Goal: Information Seeking & Learning: Learn about a topic

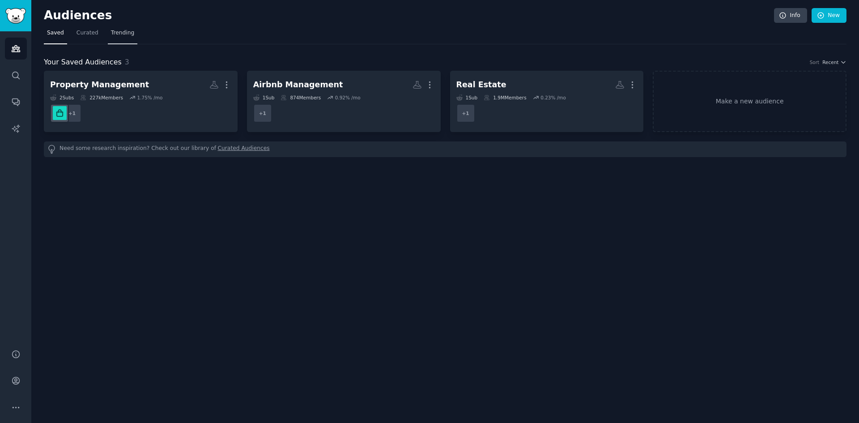
click at [119, 30] on span "Trending" at bounding box center [122, 33] width 23 height 8
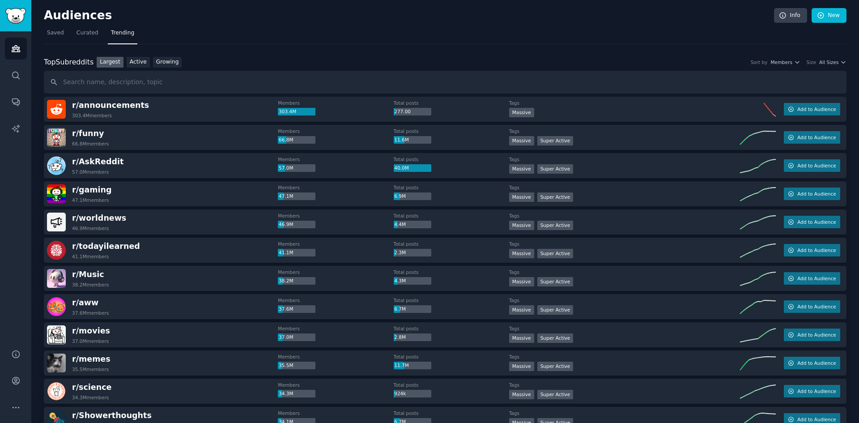
drag, startPoint x: 133, startPoint y: 58, endPoint x: 147, endPoint y: 59, distance: 14.4
click at [133, 57] on link "Active" at bounding box center [138, 62] width 23 height 11
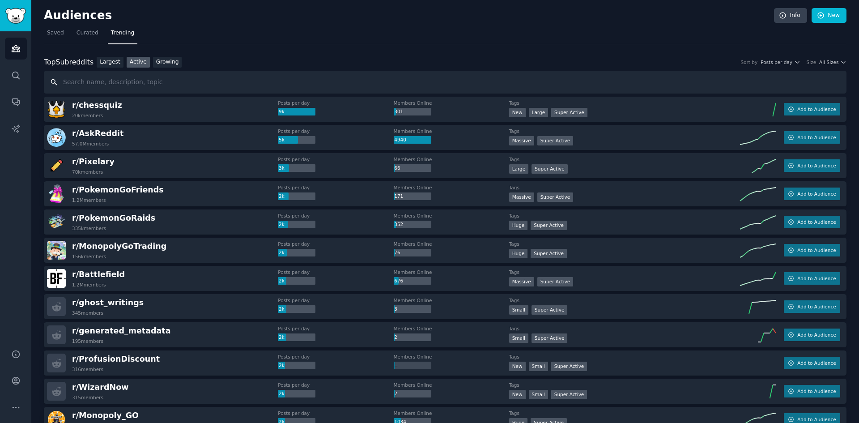
click at [178, 89] on input "text" at bounding box center [445, 82] width 802 height 23
type input "property management system"
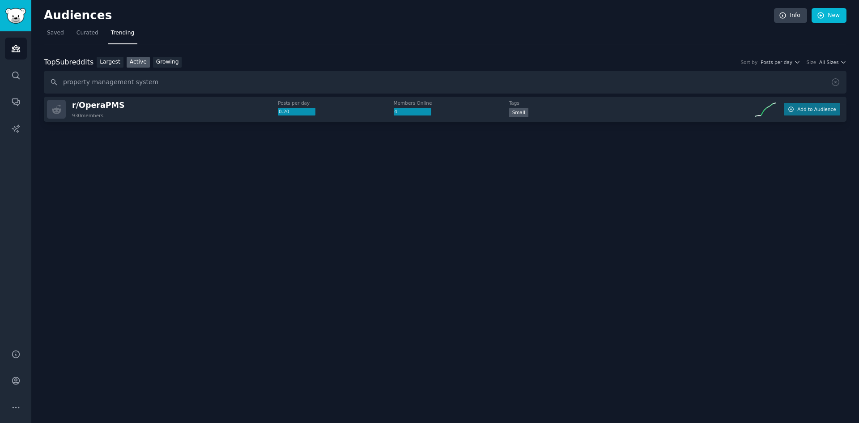
click at [122, 112] on div "r/ OperaPMS 930 members" at bounding box center [162, 109] width 231 height 19
click at [664, 114] on div "Small" at bounding box center [624, 113] width 231 height 11
click at [805, 108] on span "Add to Audience" at bounding box center [816, 109] width 38 height 6
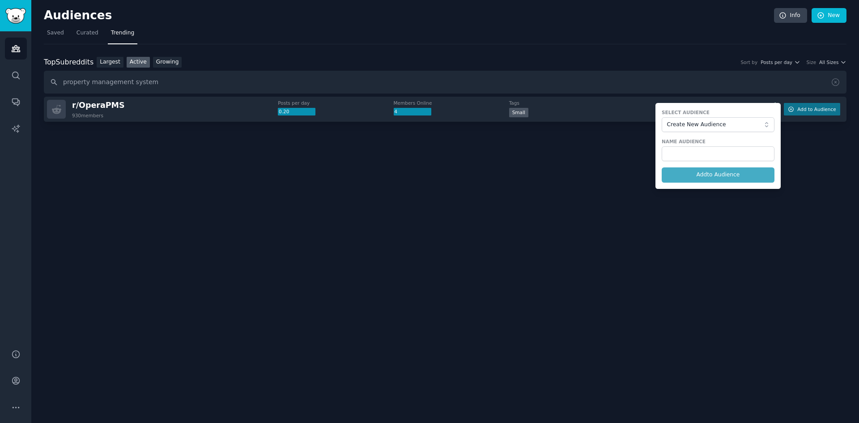
click at [252, 147] on div at bounding box center [445, 147] width 802 height 50
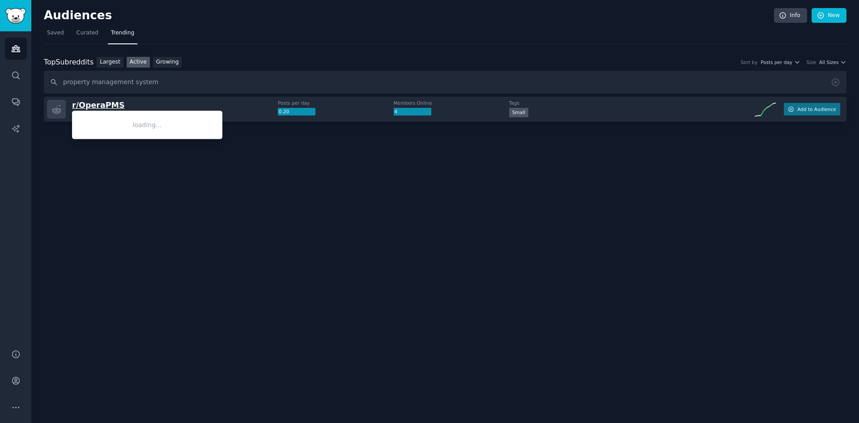
click at [94, 106] on span "r/ OperaPMS" at bounding box center [98, 105] width 53 height 9
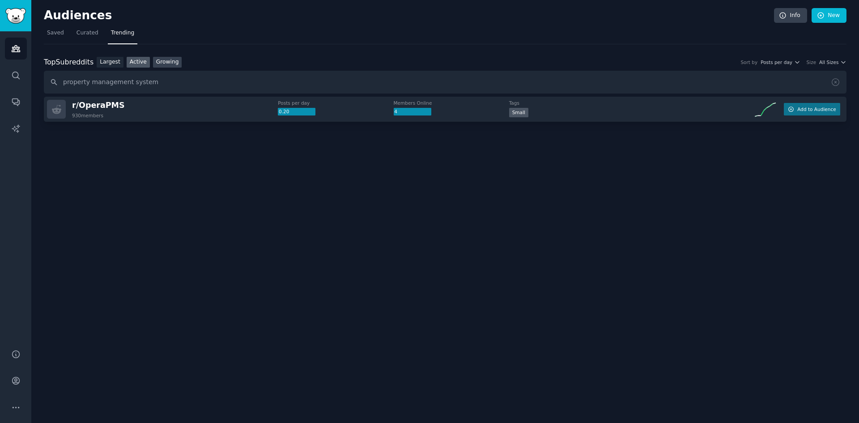
click at [155, 64] on link "Growing" at bounding box center [167, 62] width 29 height 11
click at [54, 32] on span "Saved" at bounding box center [55, 33] width 17 height 8
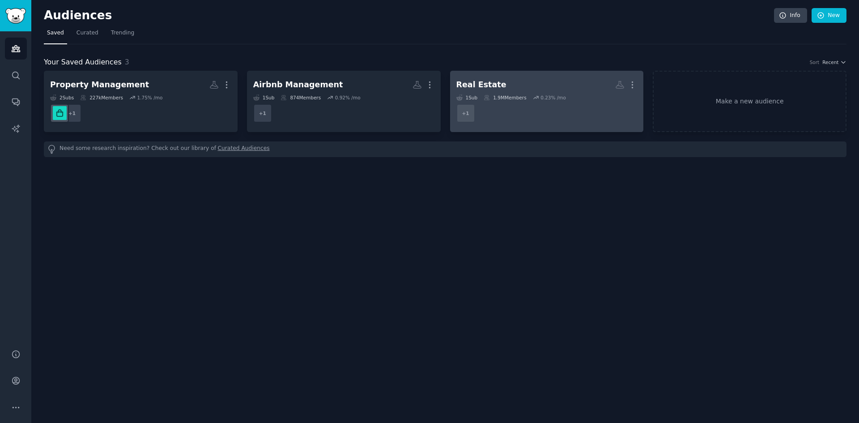
click at [503, 89] on h2 "Real Estate More" at bounding box center [546, 85] width 181 height 16
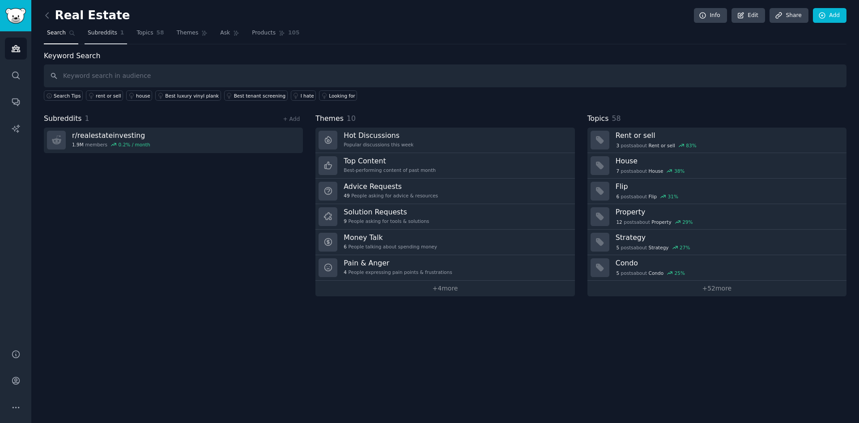
click at [106, 31] on span "Subreddits" at bounding box center [103, 33] width 30 height 8
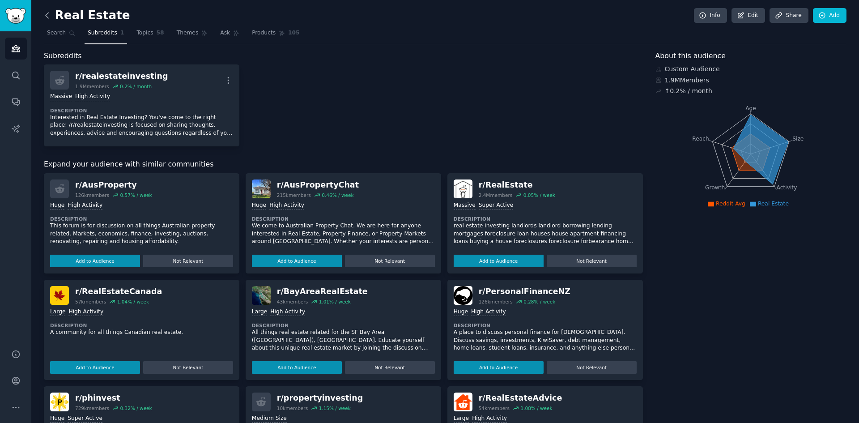
click at [44, 13] on icon at bounding box center [46, 15] width 9 height 9
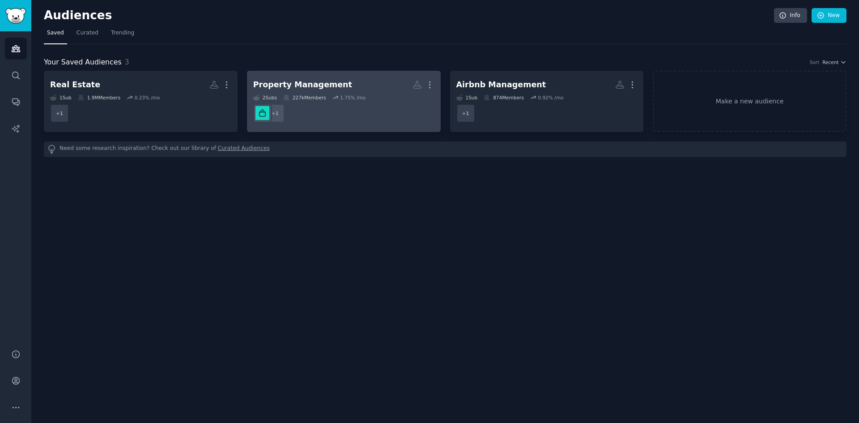
click at [363, 86] on h2 "Property Management More" at bounding box center [343, 85] width 181 height 16
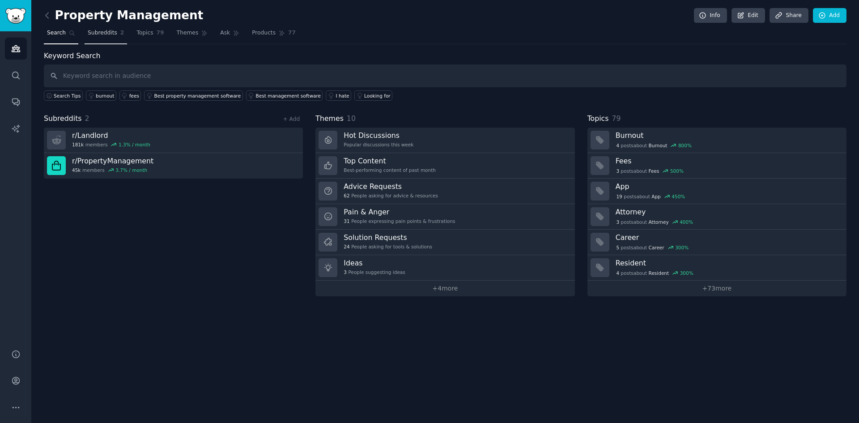
click at [111, 34] on span "Subreddits" at bounding box center [103, 33] width 30 height 8
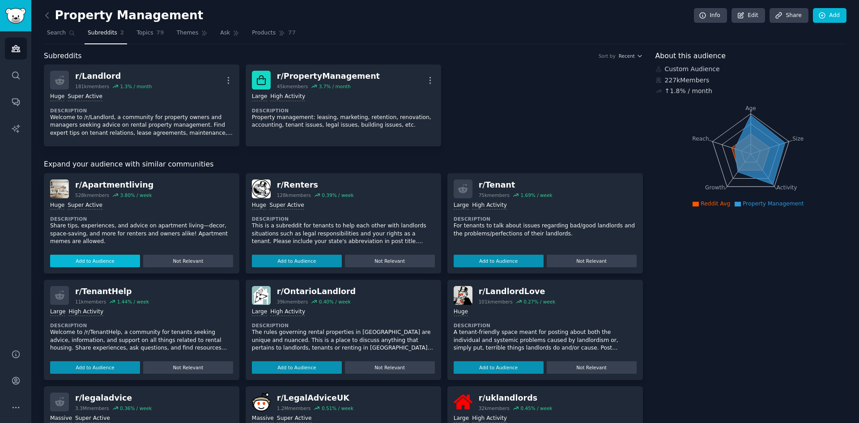
click at [98, 259] on button "Add to Audience" at bounding box center [95, 260] width 90 height 13
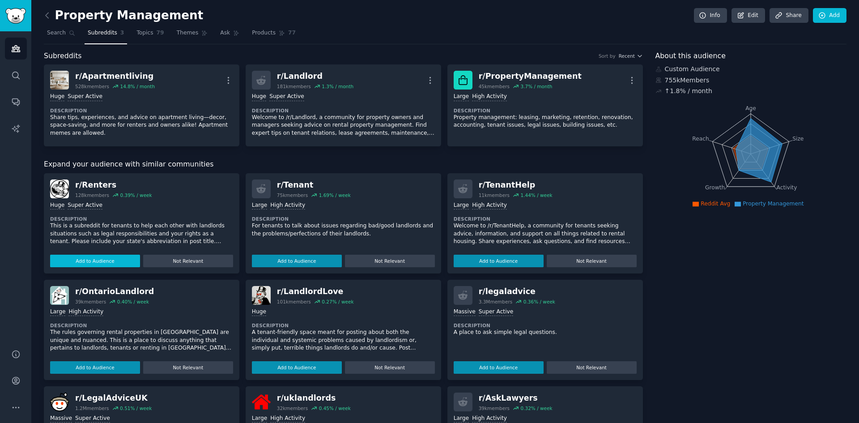
click at [113, 260] on button "Add to Audience" at bounding box center [95, 260] width 90 height 13
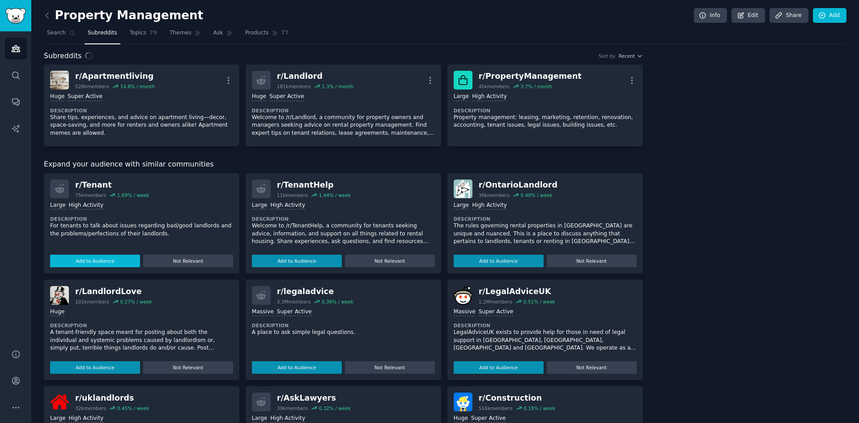
click at [119, 259] on div "r/ Tenant 75k members 1.69 % / week Large High Activity Description For tenants…" at bounding box center [141, 223] width 195 height 100
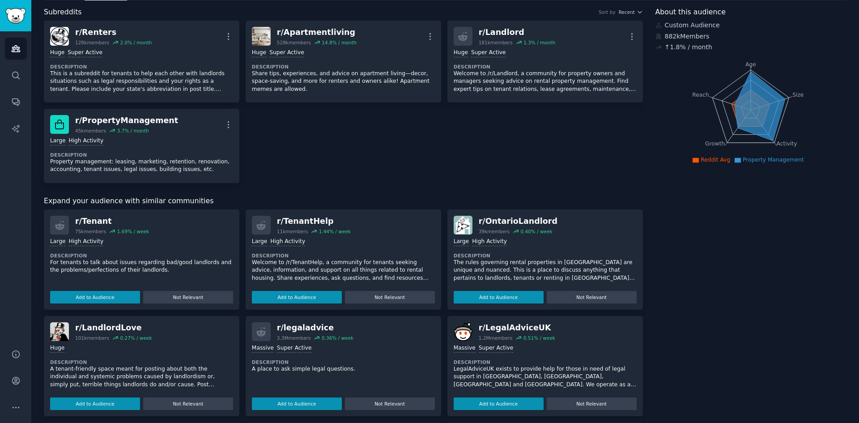
scroll to position [45, 0]
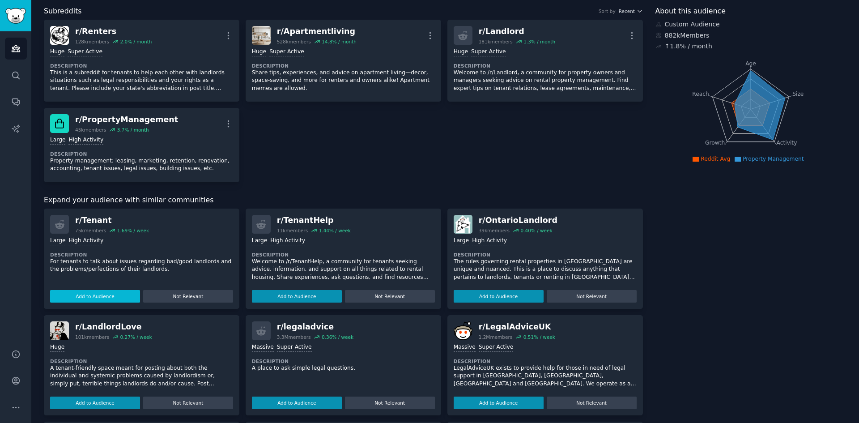
click at [117, 298] on button "Add to Audience" at bounding box center [95, 296] width 90 height 13
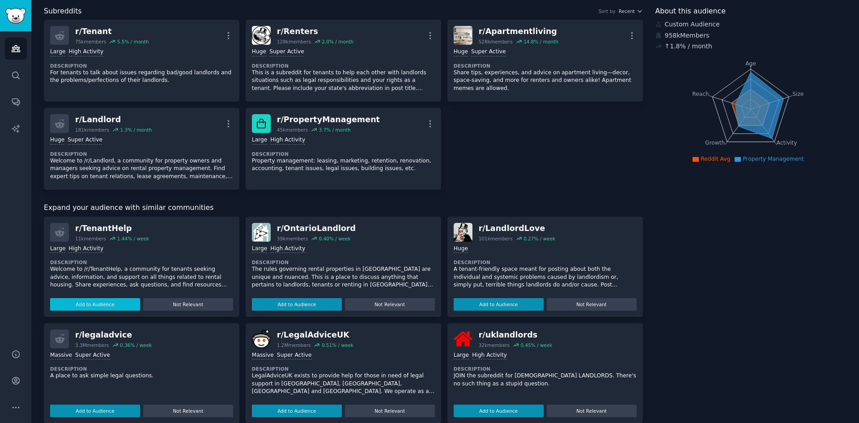
click at [98, 300] on button "Add to Audience" at bounding box center [95, 304] width 90 height 13
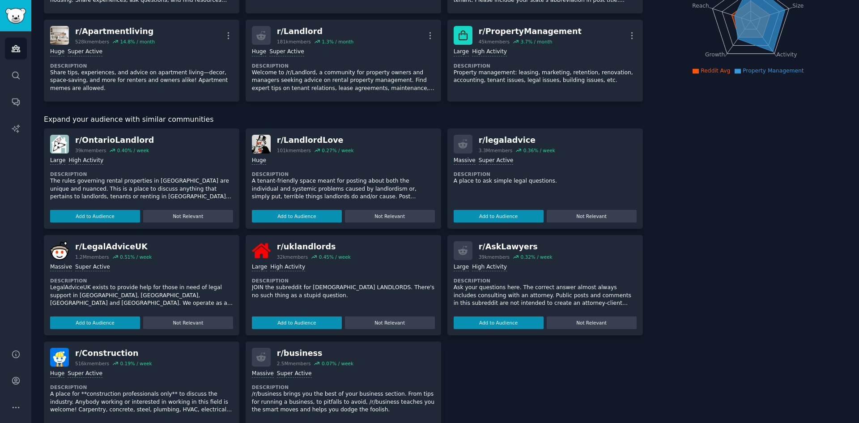
scroll to position [134, 0]
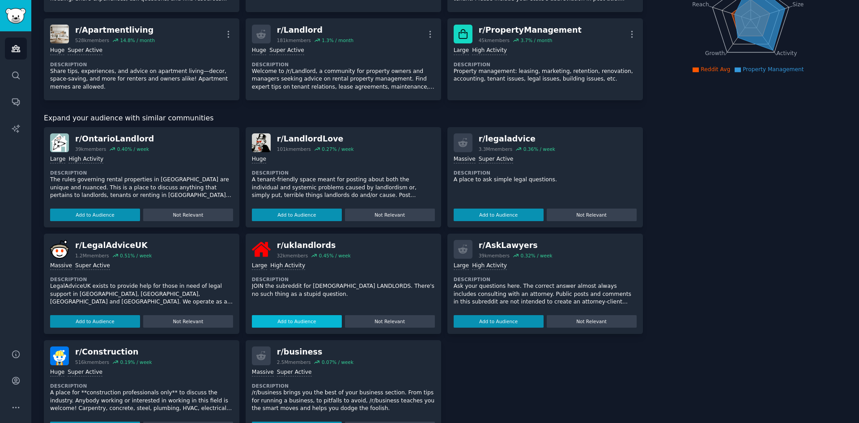
click at [297, 319] on button "Add to Audience" at bounding box center [297, 321] width 90 height 13
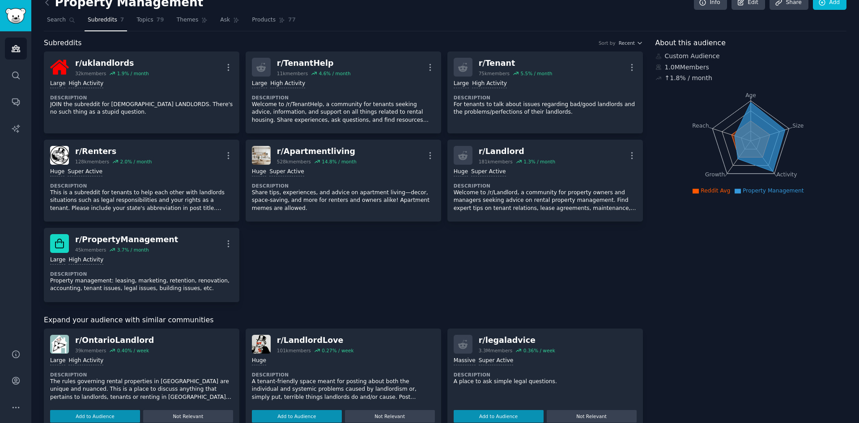
scroll to position [0, 0]
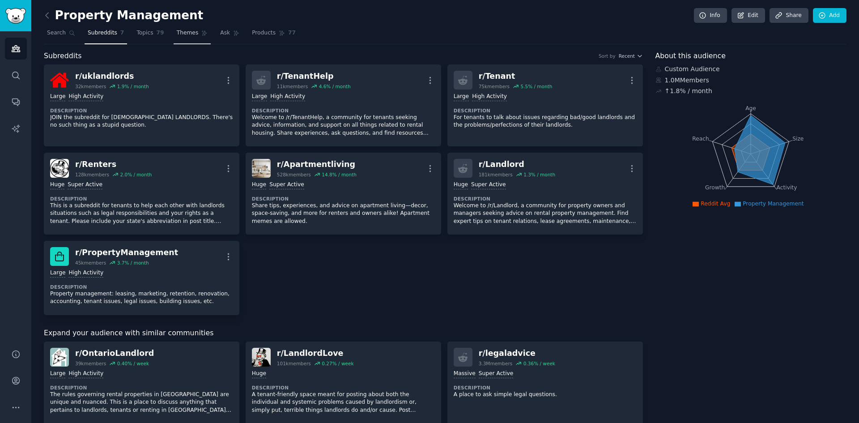
drag, startPoint x: 147, startPoint y: 30, endPoint x: 194, endPoint y: 44, distance: 49.4
click at [147, 30] on link "Topics 79" at bounding box center [150, 35] width 34 height 18
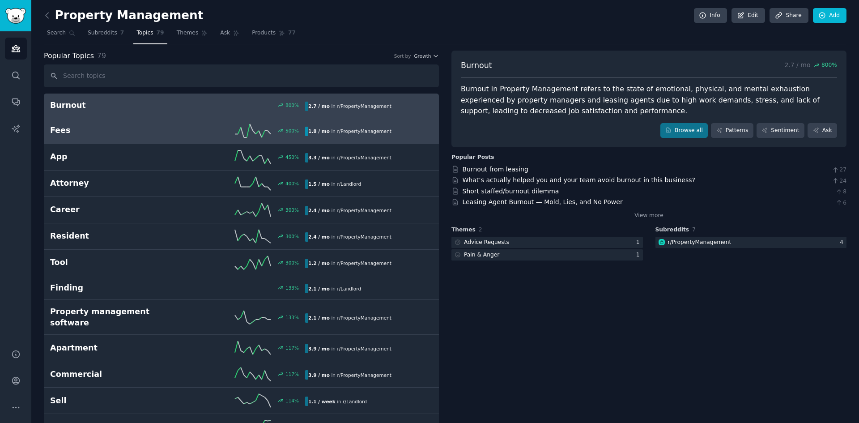
click at [161, 136] on div "Fees 500 % 1.8 / mo in r/ PropertyManagement" at bounding box center [241, 130] width 382 height 13
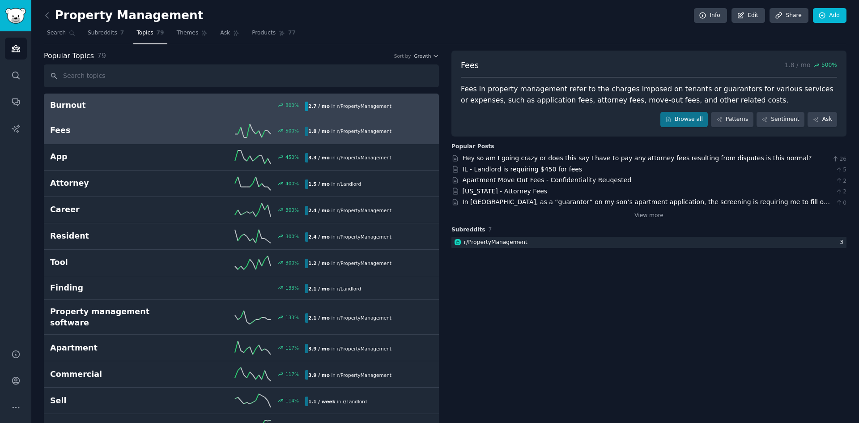
click at [172, 106] on h2 "Burnout" at bounding box center [113, 105] width 127 height 11
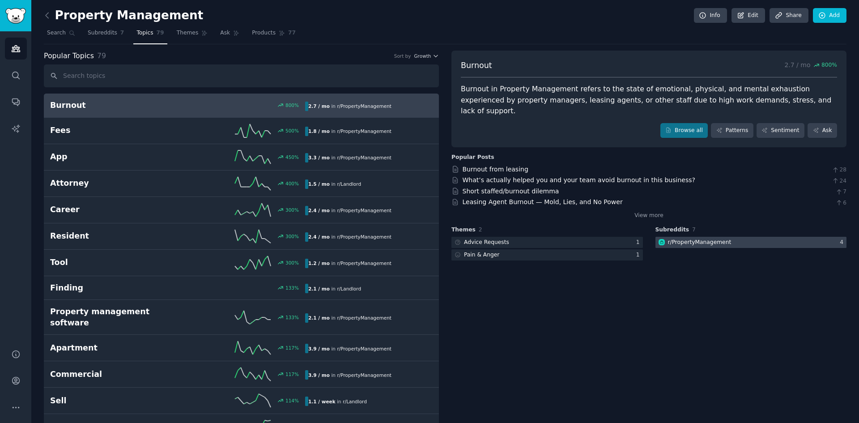
click at [741, 237] on div at bounding box center [750, 242] width 191 height 11
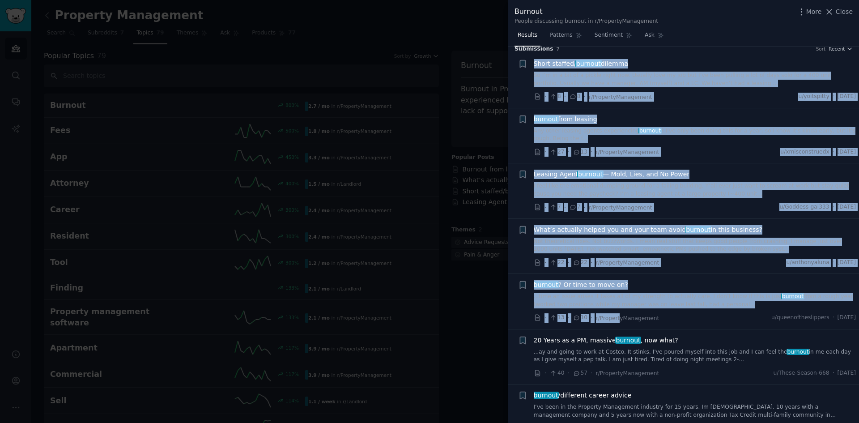
scroll to position [24, 0]
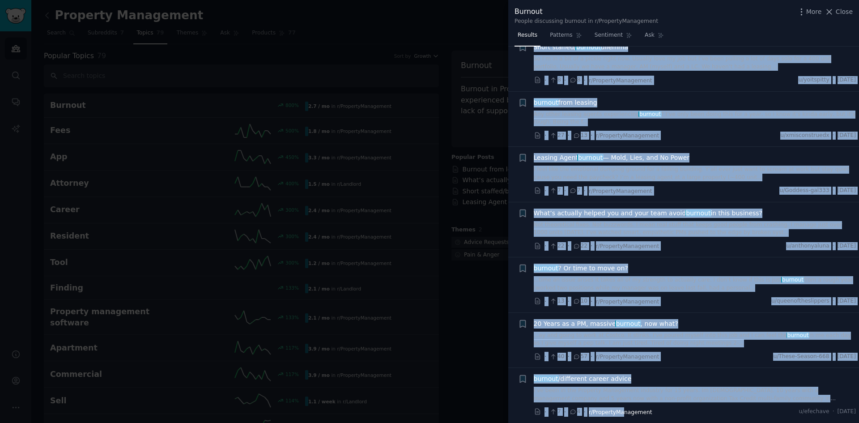
drag, startPoint x: 528, startPoint y: 83, endPoint x: 618, endPoint y: 414, distance: 343.1
click at [618, 414] on ul "Reddit text submission + Short staffed/ burnout dilemma So I’m in a bit of a pi…" at bounding box center [683, 229] width 351 height 387
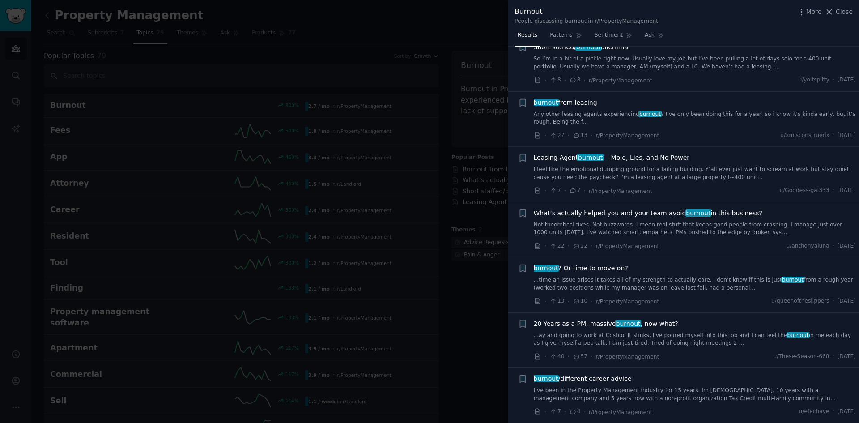
click at [469, 284] on div at bounding box center [429, 211] width 859 height 423
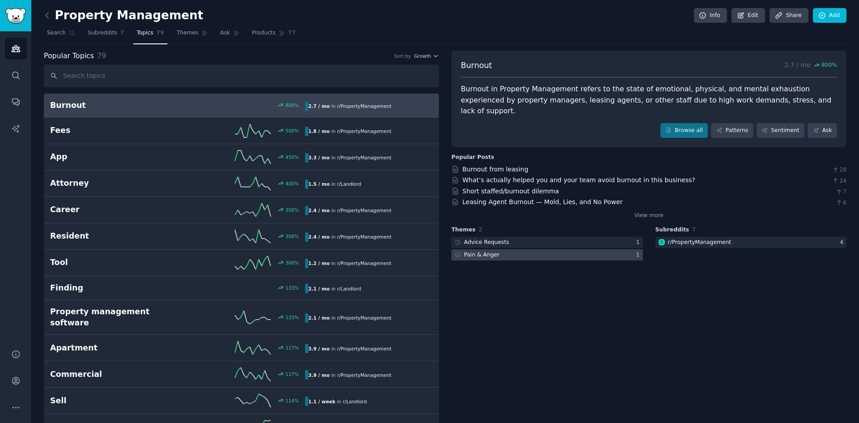
click at [543, 249] on div at bounding box center [546, 254] width 191 height 11
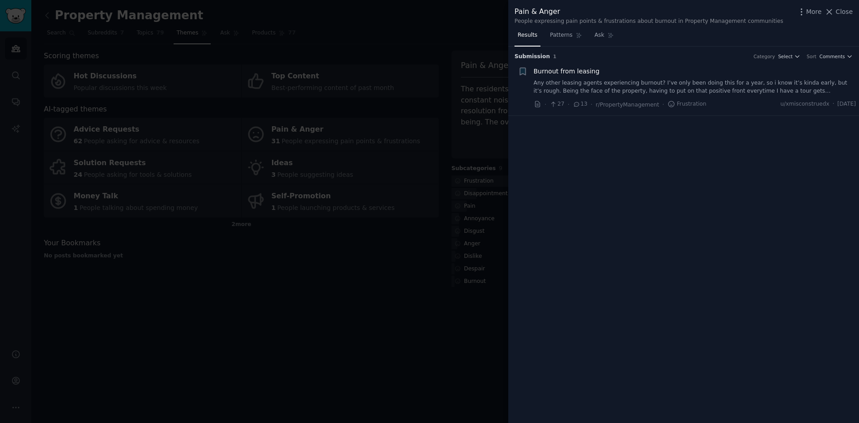
click at [611, 86] on link "Any other leasing agents experiencing burnout? I’ve only been doing this for a …" at bounding box center [694, 87] width 322 height 16
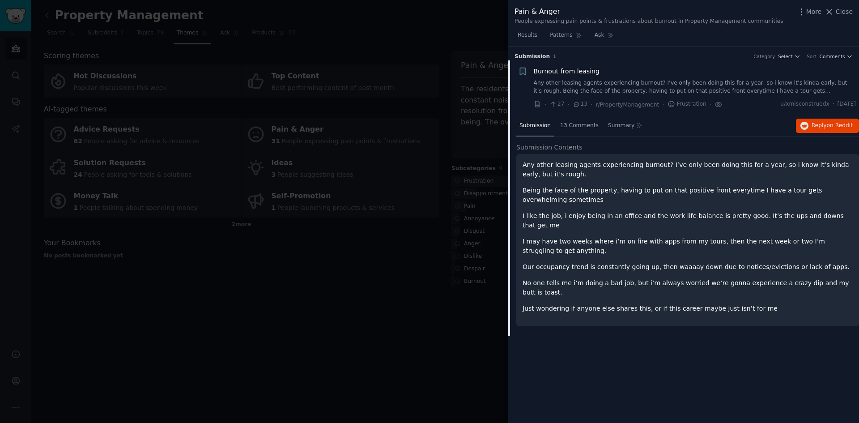
click at [296, 333] on div at bounding box center [429, 211] width 859 height 423
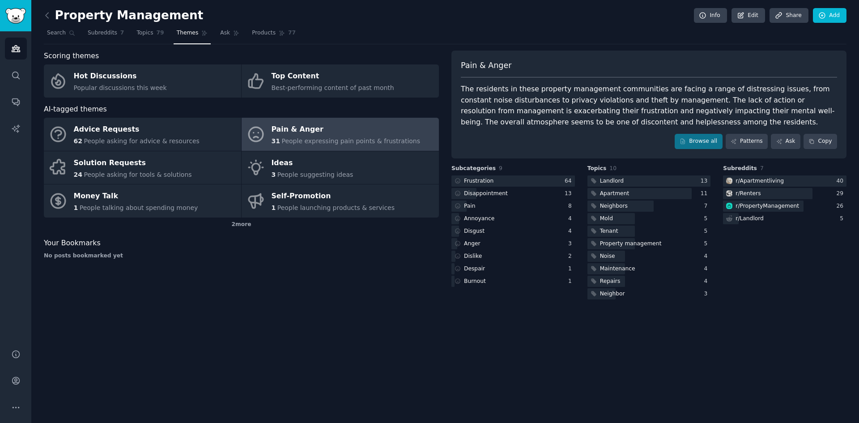
click at [304, 141] on span "People expressing pain points & frustrations" at bounding box center [350, 140] width 139 height 7
click at [333, 136] on div "Pain & Anger 31 People expressing pain points & frustrations" at bounding box center [345, 135] width 149 height 24
click at [695, 141] on link "Browse all" at bounding box center [698, 141] width 48 height 15
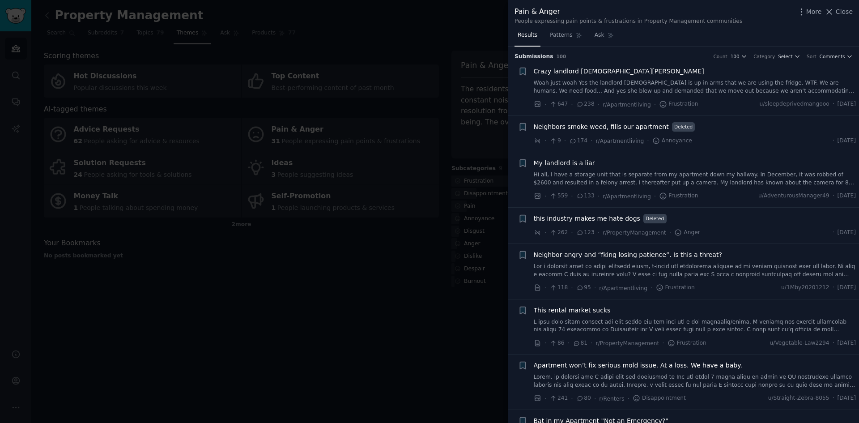
click at [654, 87] on link "Woah just woah Yes the landlord [DEMOGRAPHIC_DATA] is up in arms that we are us…" at bounding box center [694, 87] width 322 height 16
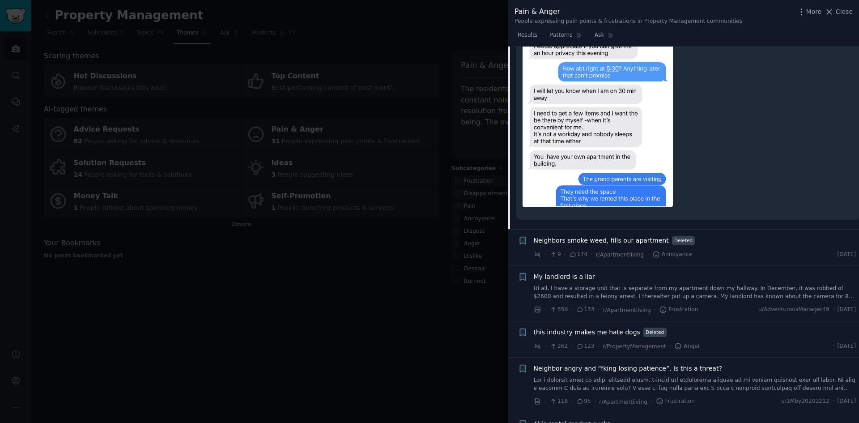
scroll to position [819, 0]
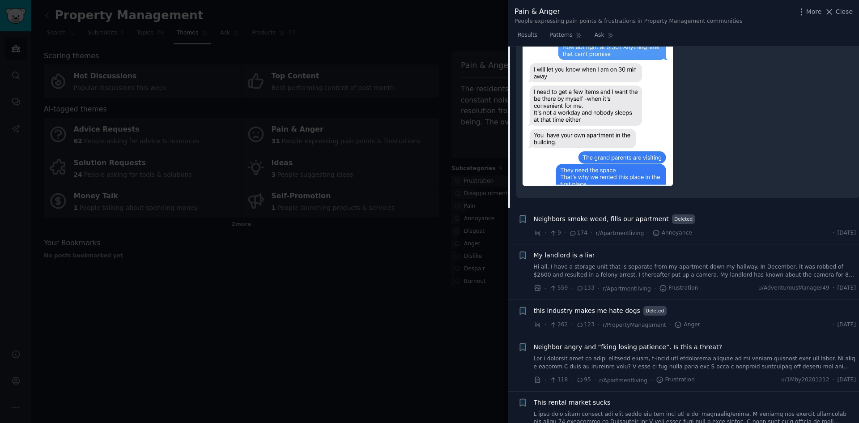
click at [711, 228] on div "· 9 · 174 · r/Apartmentliving · Annoyance · Tue 8/12/2025" at bounding box center [694, 232] width 322 height 9
click at [664, 263] on link "Hi all, I have a storage unit that is separate from my apartment down my hallwa…" at bounding box center [694, 271] width 322 height 16
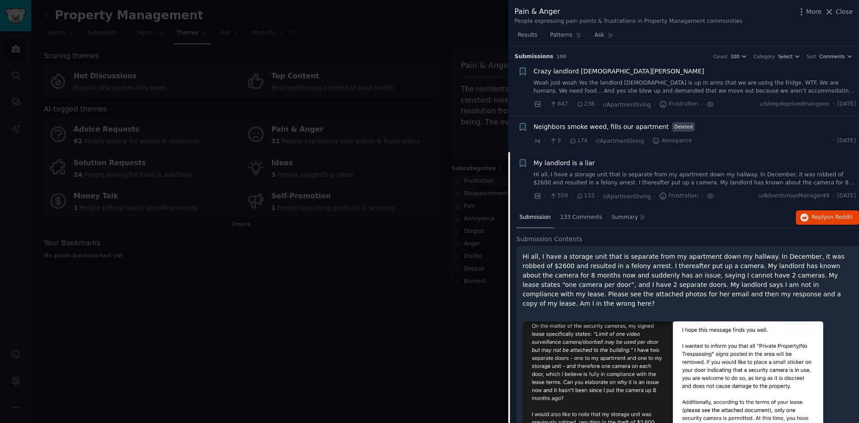
click at [605, 88] on link "Woah just woah Yes the landlord [DEMOGRAPHIC_DATA] is up in arms that we are us…" at bounding box center [694, 87] width 322 height 16
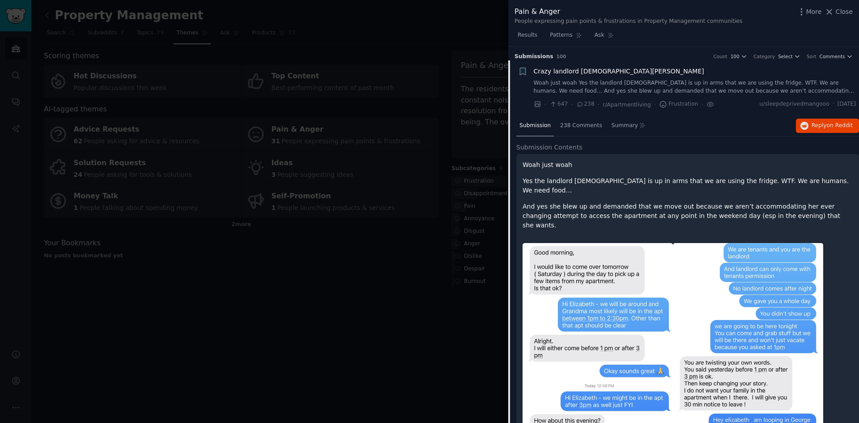
click at [607, 80] on link "Woah just woah Yes the landlord [DEMOGRAPHIC_DATA] is up in arms that we are us…" at bounding box center [694, 87] width 322 height 16
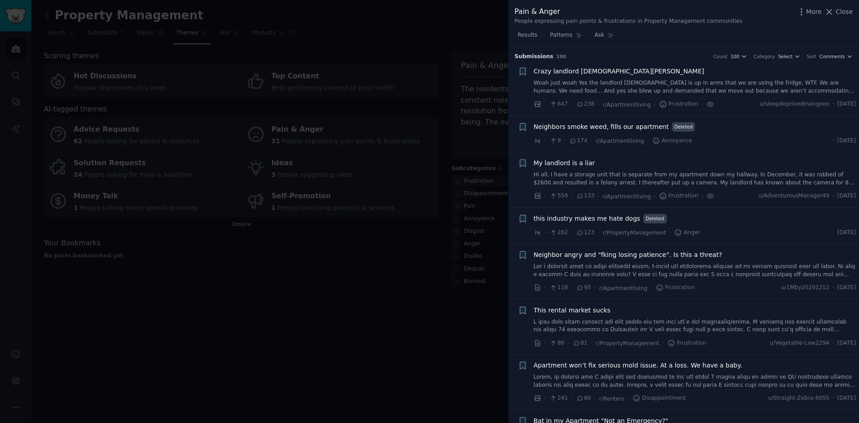
scroll to position [14, 0]
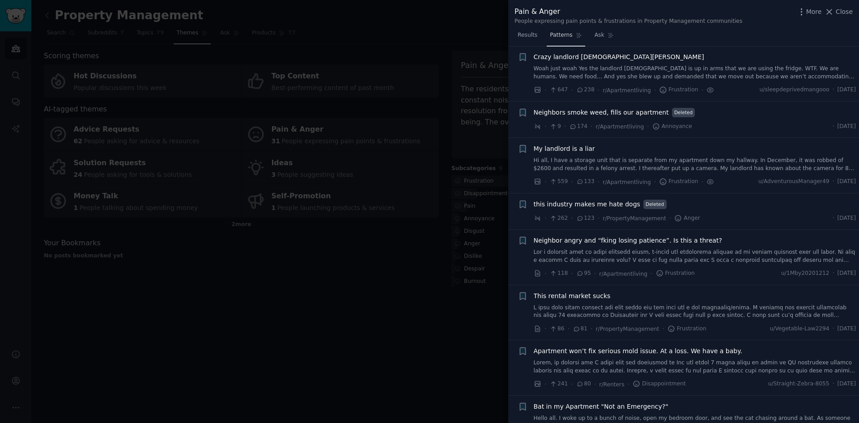
click at [561, 36] on span "Patterns" at bounding box center [561, 35] width 22 height 8
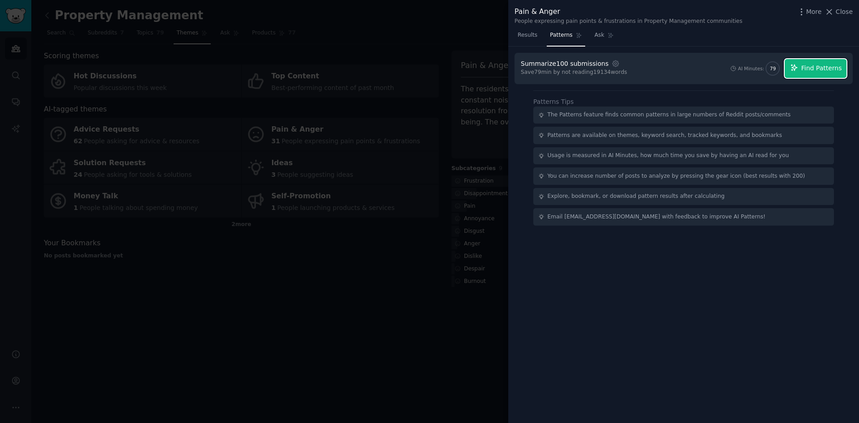
click at [829, 70] on span "Find Patterns" at bounding box center [821, 67] width 41 height 9
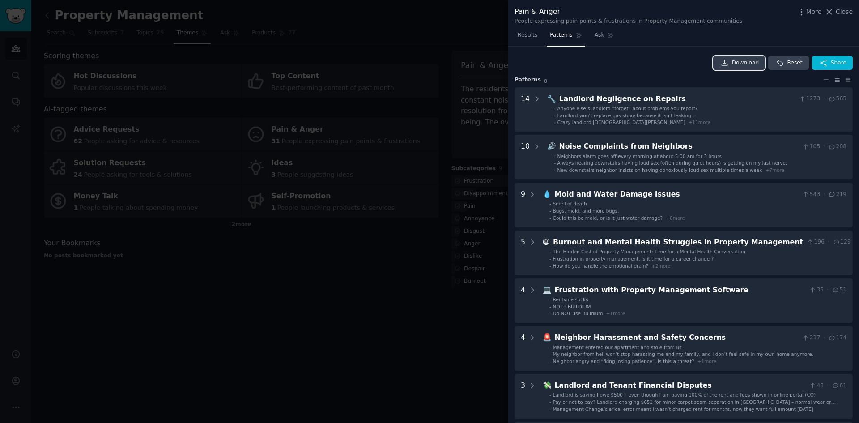
click at [737, 60] on span "Download" at bounding box center [745, 63] width 27 height 8
click at [403, 341] on div at bounding box center [429, 211] width 859 height 423
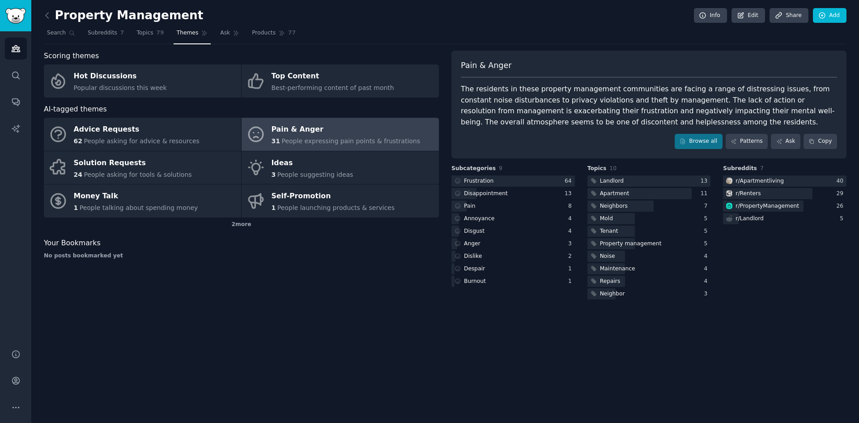
click at [208, 277] on div "Scoring themes Hot Discussions Popular discussions this week Top Content Best-p…" at bounding box center [241, 176] width 395 height 250
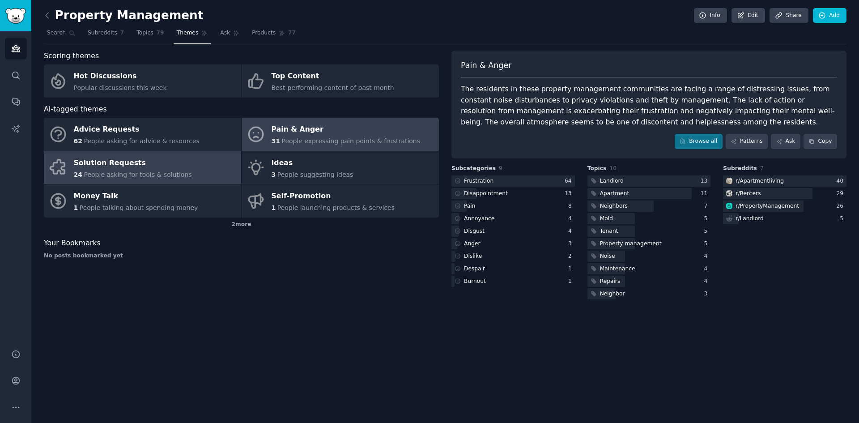
click at [118, 168] on div "Solution Requests" at bounding box center [133, 163] width 118 height 14
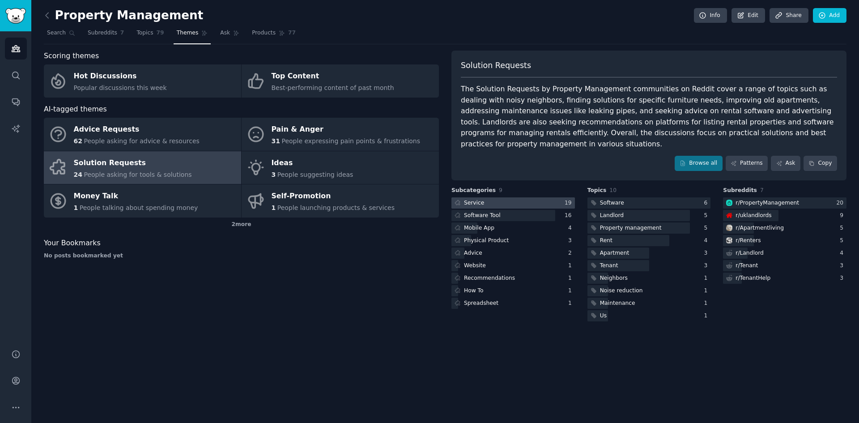
click at [472, 199] on div "Service" at bounding box center [474, 203] width 20 height 8
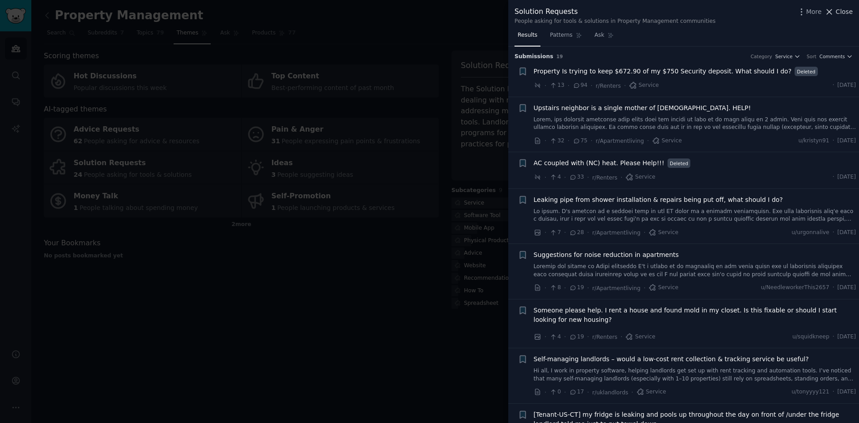
click at [833, 10] on icon at bounding box center [828, 11] width 9 height 9
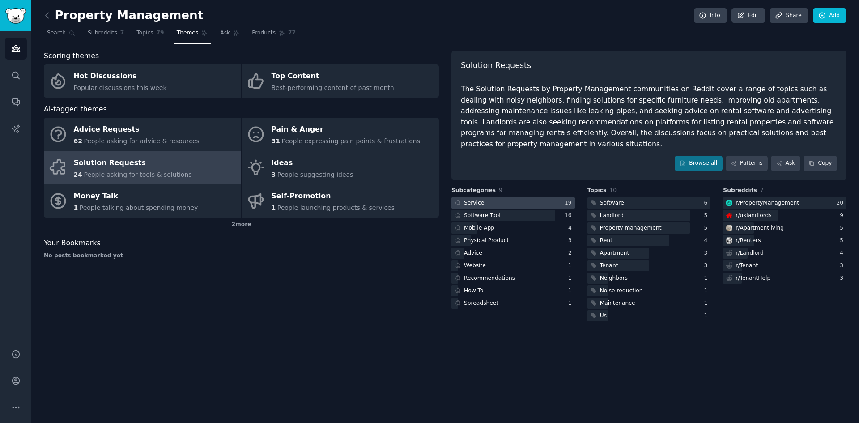
click at [528, 197] on div at bounding box center [512, 202] width 123 height 11
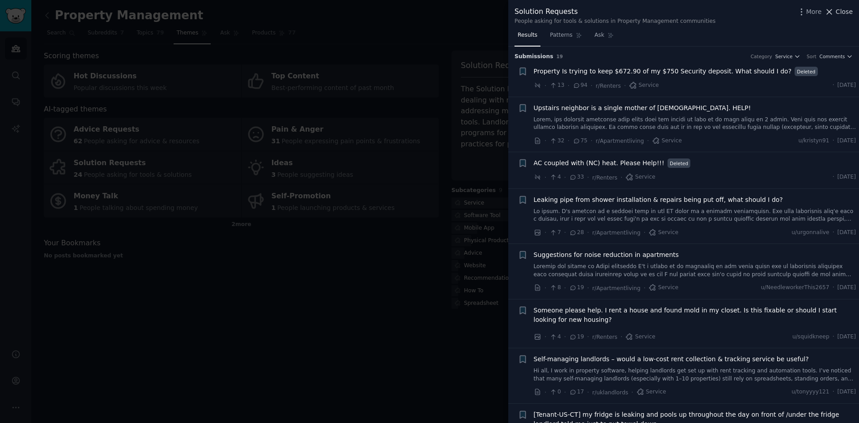
click at [843, 8] on span "Close" at bounding box center [843, 11] width 17 height 9
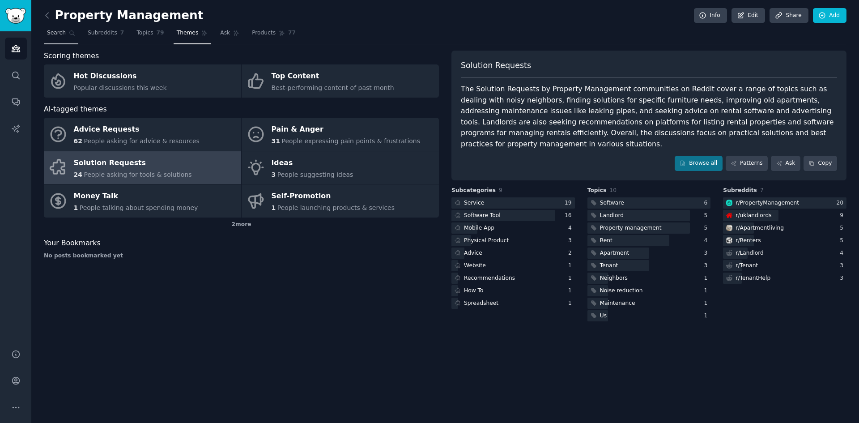
click at [49, 37] on span "Search" at bounding box center [56, 33] width 19 height 8
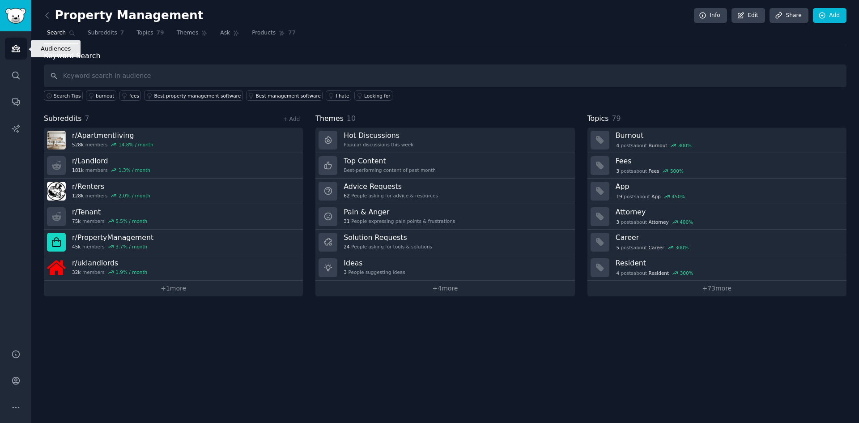
click at [13, 45] on icon "Sidebar" at bounding box center [15, 48] width 9 height 9
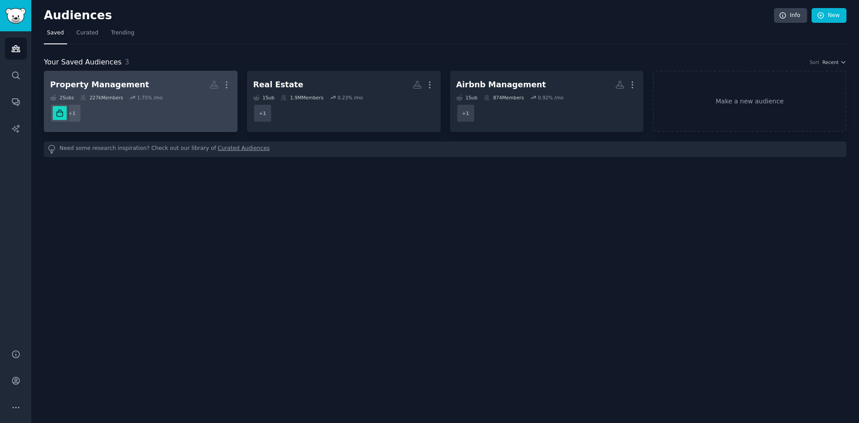
click at [133, 85] on h2 "Property Management More" at bounding box center [140, 85] width 181 height 16
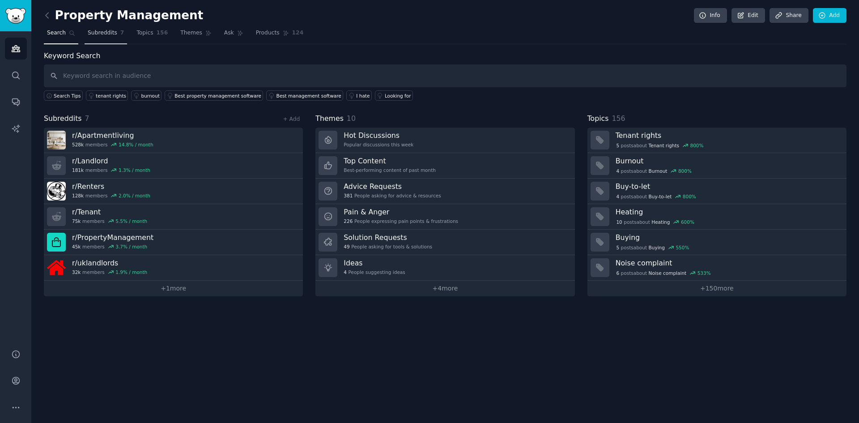
click at [93, 31] on span "Subreddits" at bounding box center [103, 33] width 30 height 8
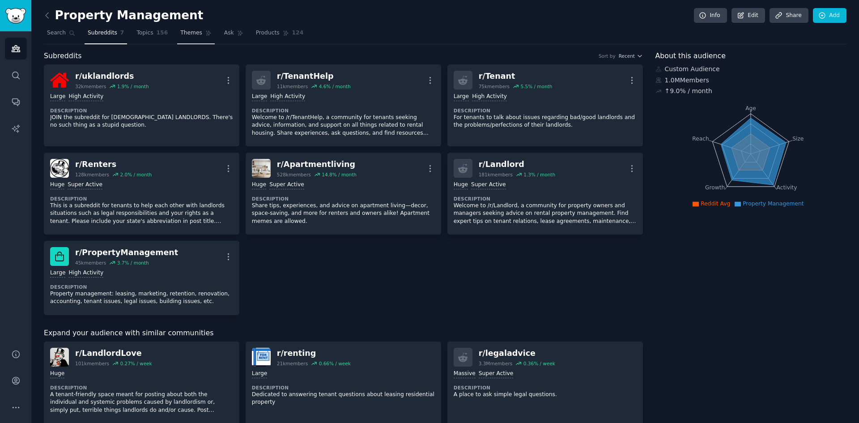
click at [183, 37] on span "Themes" at bounding box center [191, 33] width 22 height 8
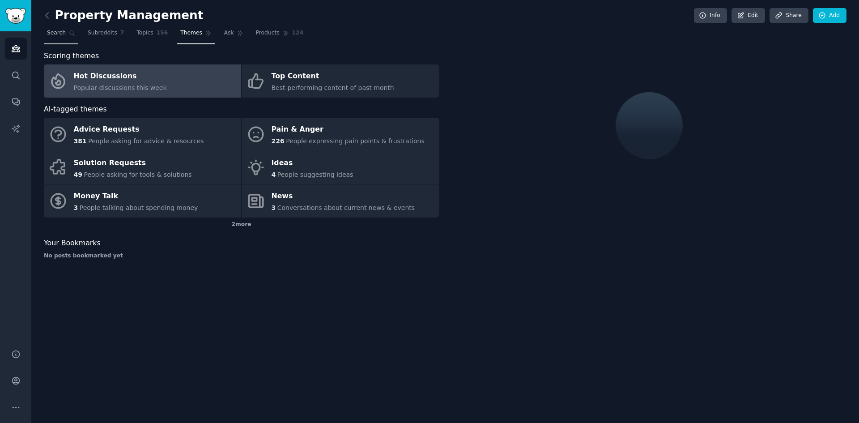
click at [61, 31] on span "Search" at bounding box center [56, 33] width 19 height 8
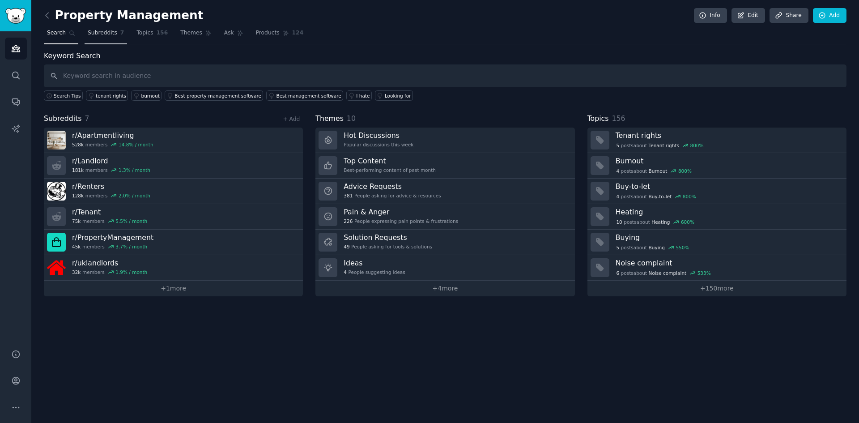
click at [100, 31] on span "Subreddits" at bounding box center [103, 33] width 30 height 8
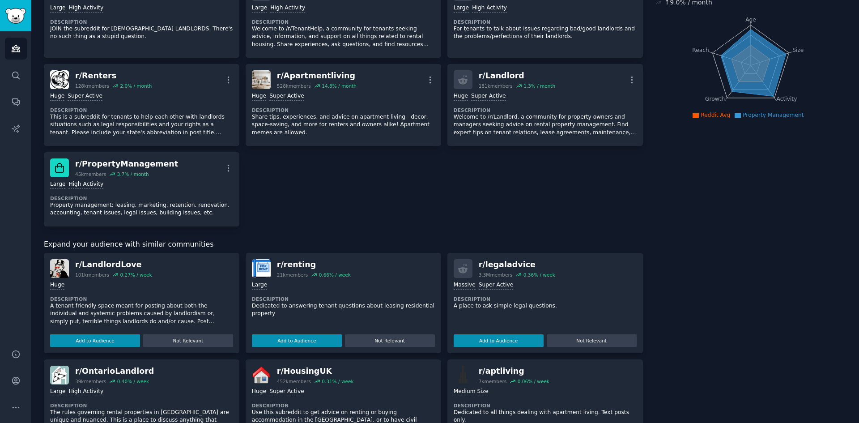
scroll to position [89, 0]
click at [98, 338] on button "Add to Audience" at bounding box center [95, 339] width 90 height 13
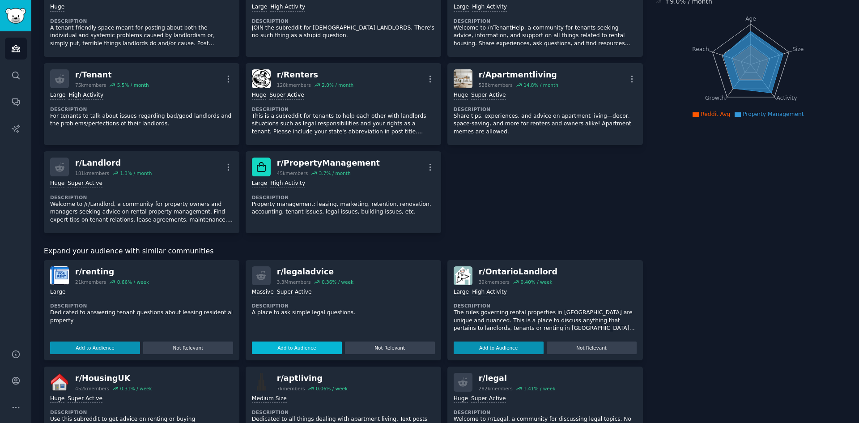
drag, startPoint x: 103, startPoint y: 346, endPoint x: 107, endPoint y: 345, distance: 4.5
click at [103, 345] on button "Add to Audience" at bounding box center [95, 347] width 90 height 13
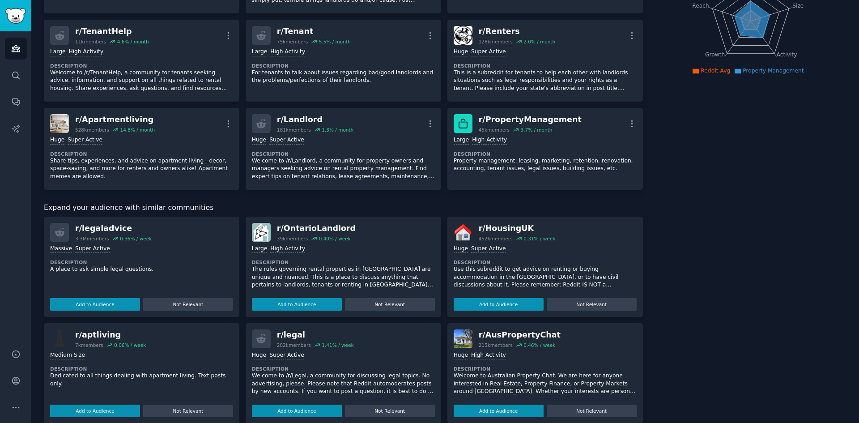
scroll to position [134, 0]
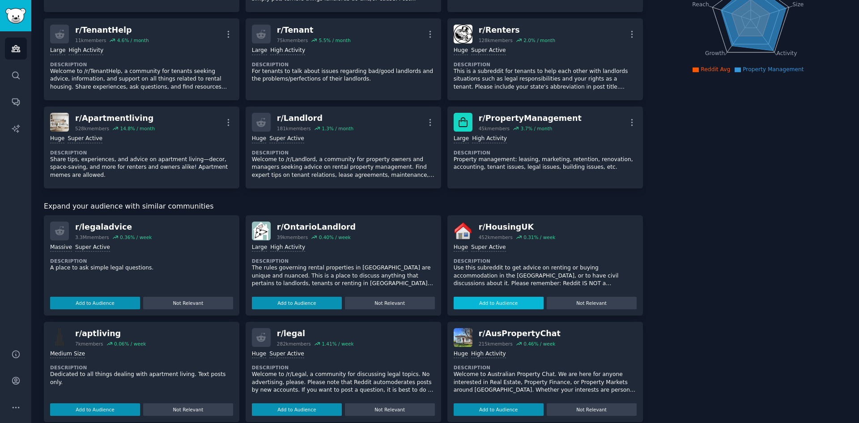
click at [493, 301] on button "Add to Audience" at bounding box center [498, 302] width 90 height 13
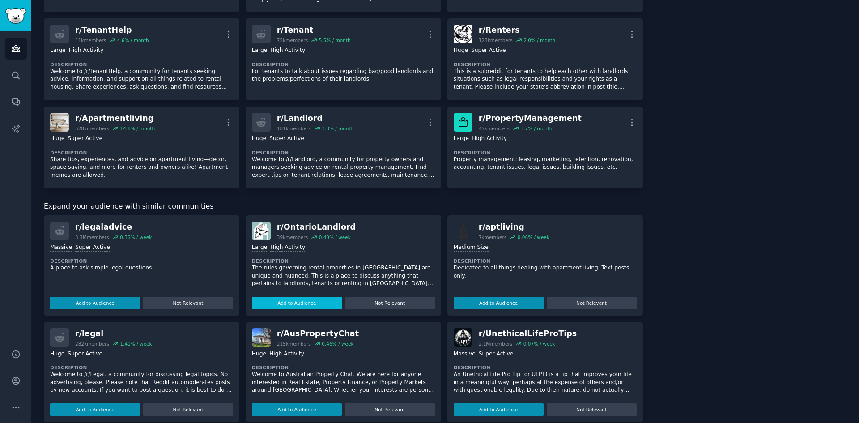
click at [281, 299] on div "r/ OntarioLandlord 39k members 0.40 % / week Large High Activity Description Th…" at bounding box center [342, 265] width 195 height 100
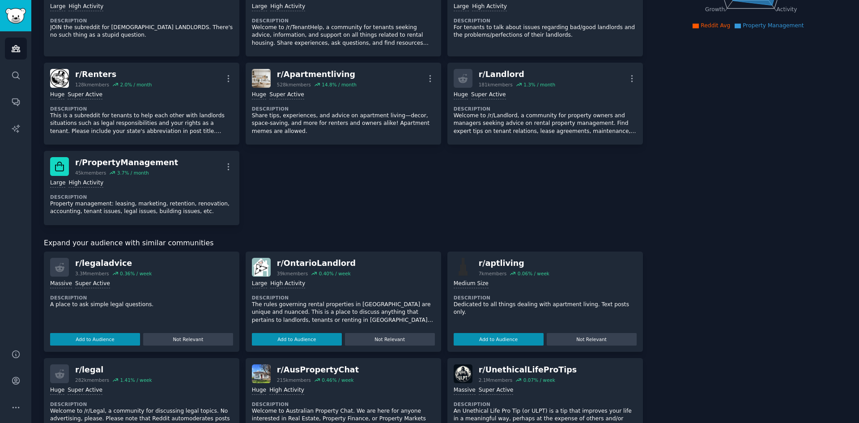
scroll to position [179, 0]
click at [299, 340] on button "Add to Audience" at bounding box center [297, 338] width 90 height 13
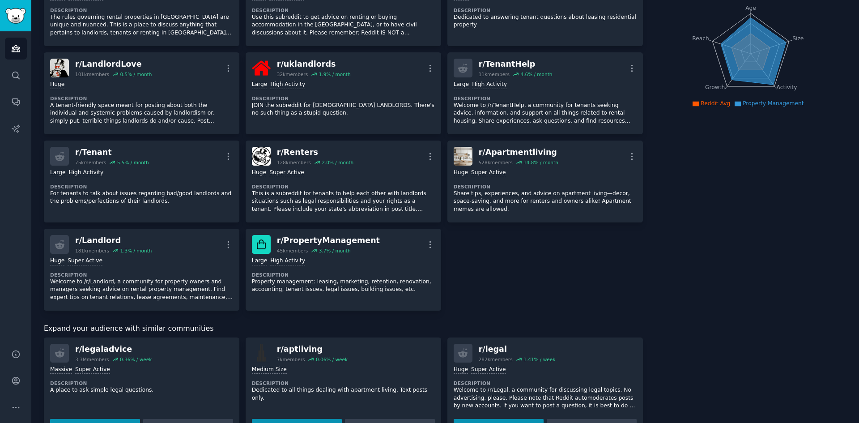
scroll to position [134, 0]
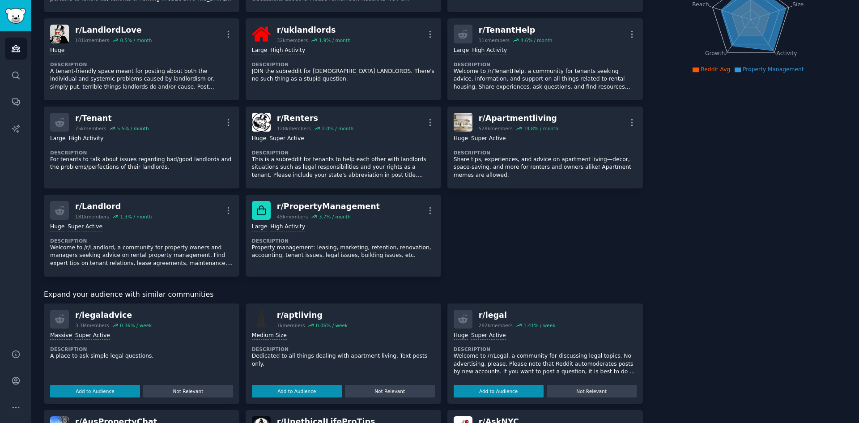
click at [799, 140] on div "About this audience Custom Audience 1.6M Members ↑ 9.0 % / month Age Size Activ…" at bounding box center [750, 266] width 191 height 700
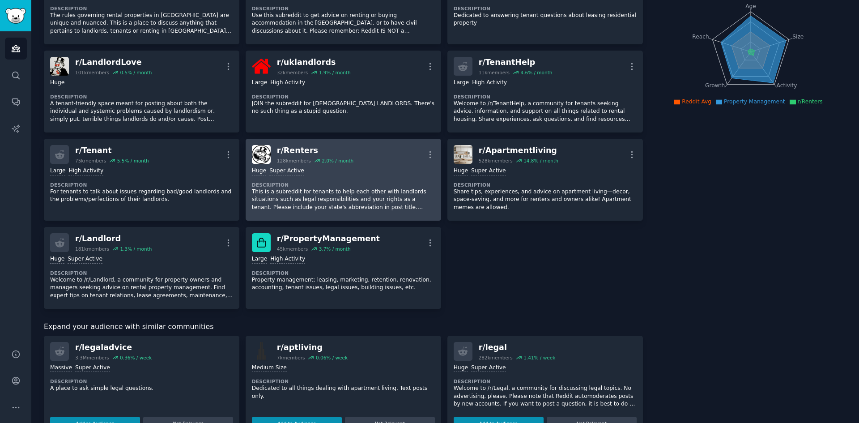
scroll to position [0, 0]
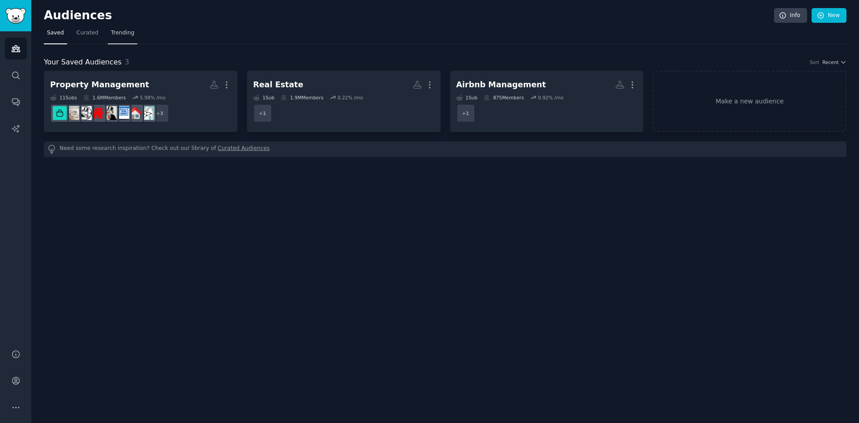
click at [124, 37] on link "Trending" at bounding box center [123, 35] width 30 height 18
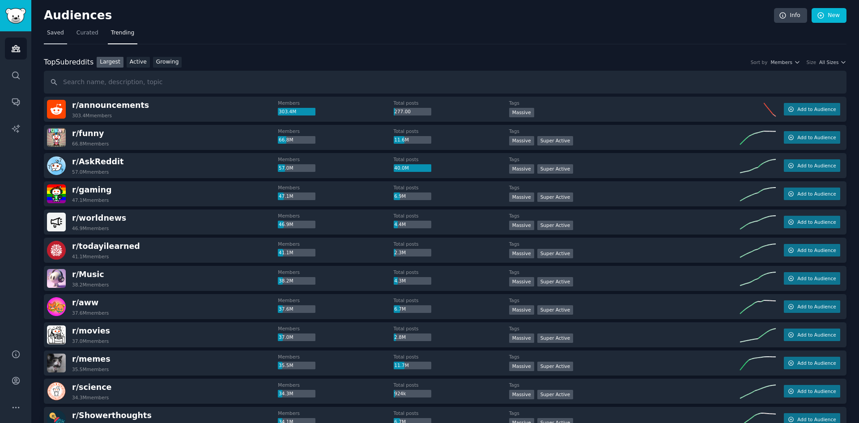
click at [57, 36] on span "Saved" at bounding box center [55, 33] width 17 height 8
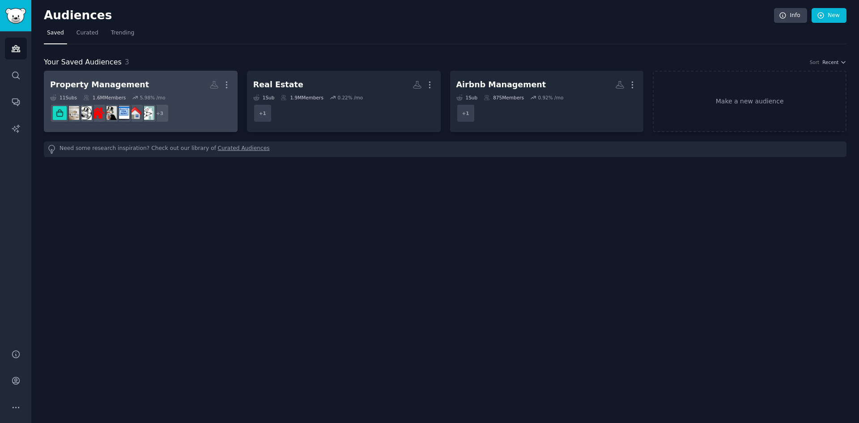
click at [182, 90] on h2 "Property Management More" at bounding box center [140, 85] width 181 height 16
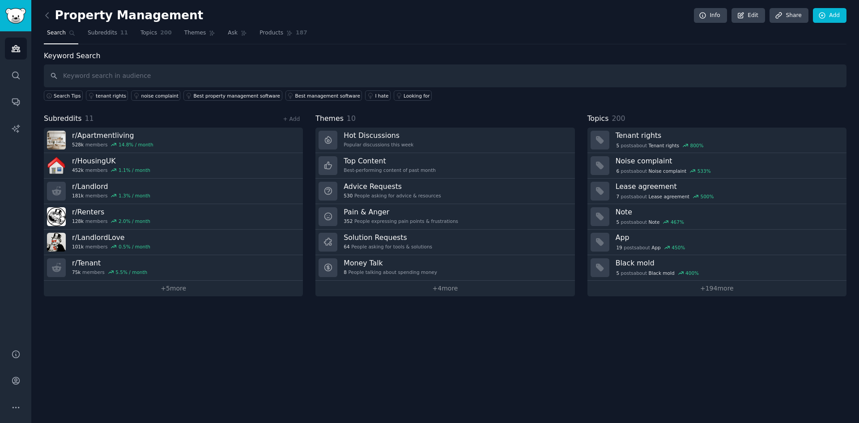
click at [41, 14] on div "Property Management Info Edit Share Add Search Subreddits 11 Topics 200 Themes …" at bounding box center [444, 211] width 827 height 423
click at [184, 34] on span "Themes" at bounding box center [195, 33] width 22 height 8
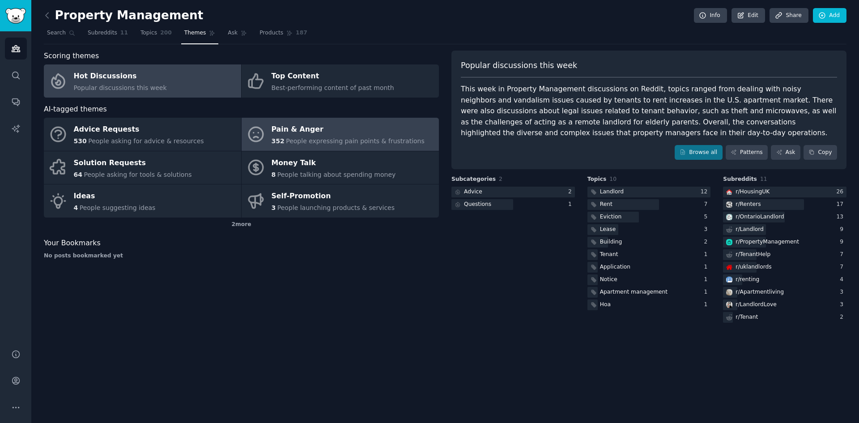
click at [297, 132] on div "Pain & Anger" at bounding box center [347, 130] width 153 height 14
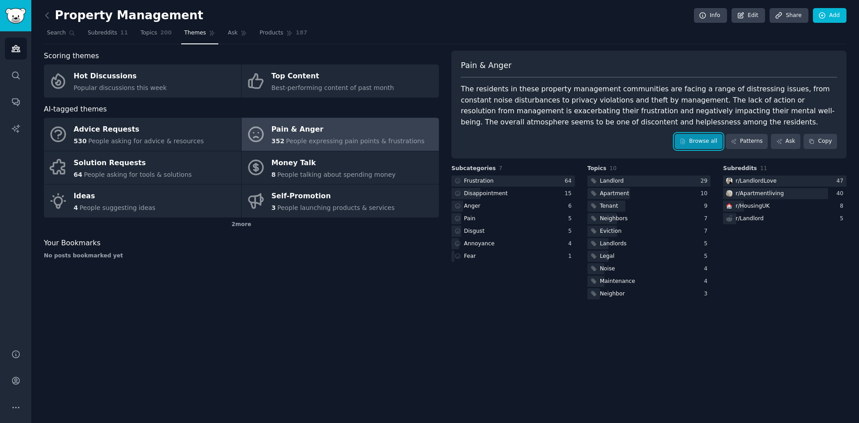
click at [696, 143] on link "Browse all" at bounding box center [698, 141] width 48 height 15
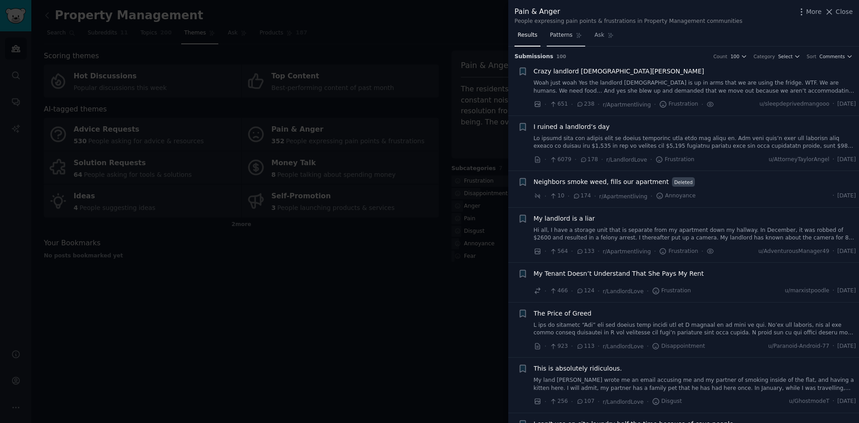
click at [554, 37] on span "Patterns" at bounding box center [561, 35] width 22 height 8
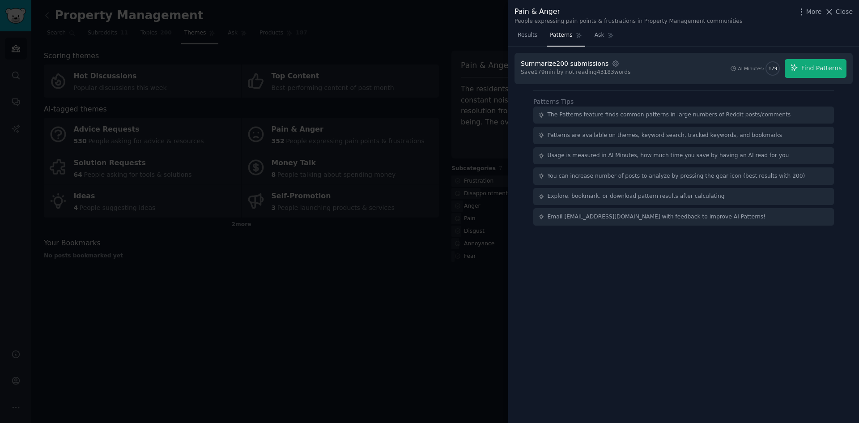
click at [288, 329] on div at bounding box center [429, 211] width 859 height 423
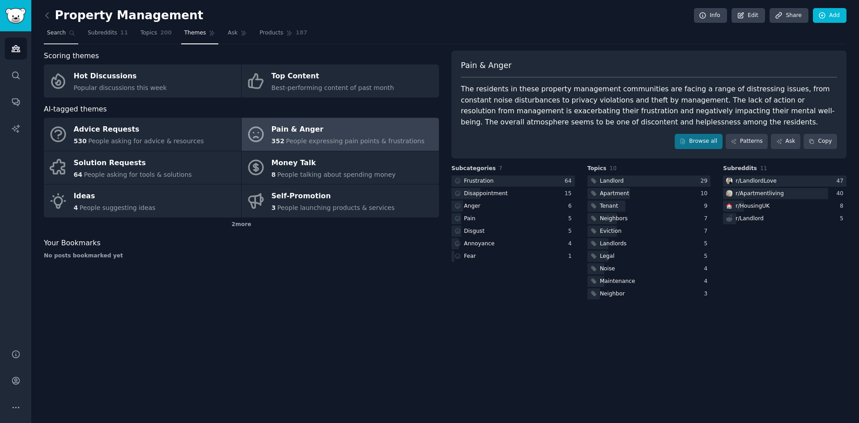
click at [56, 28] on link "Search" at bounding box center [61, 35] width 34 height 18
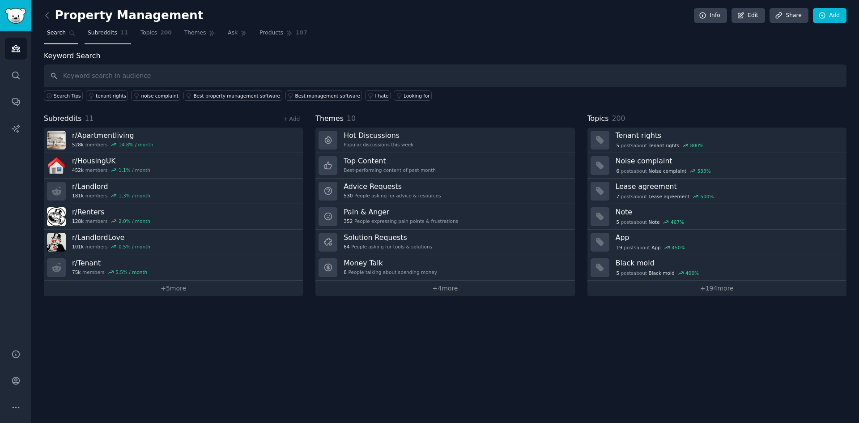
click at [105, 35] on span "Subreddits" at bounding box center [103, 33] width 30 height 8
